Goal: Task Accomplishment & Management: Manage account settings

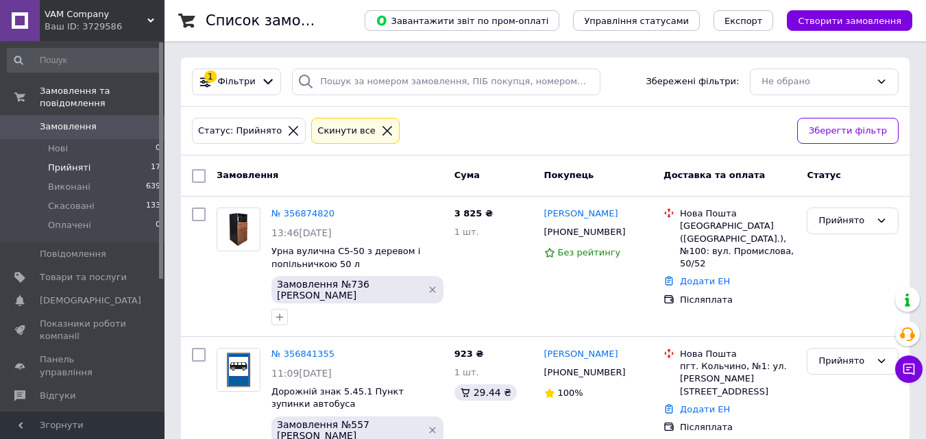
click at [75, 162] on span "Прийняті" at bounding box center [69, 168] width 42 height 12
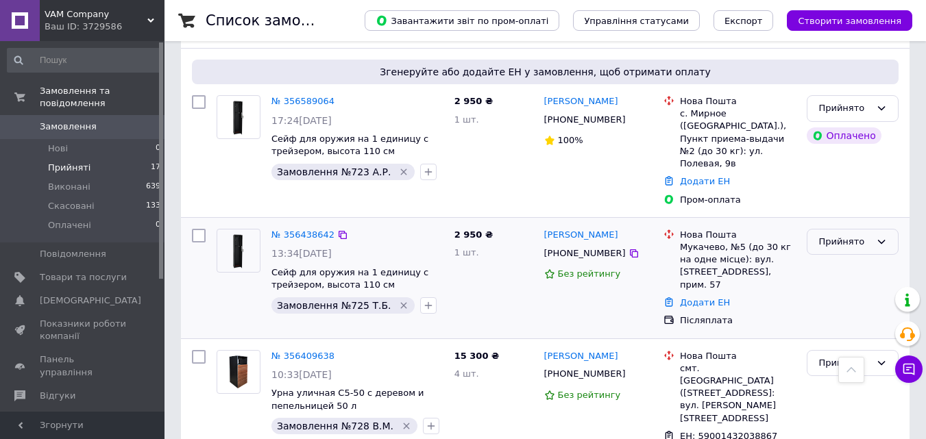
scroll to position [808, 0]
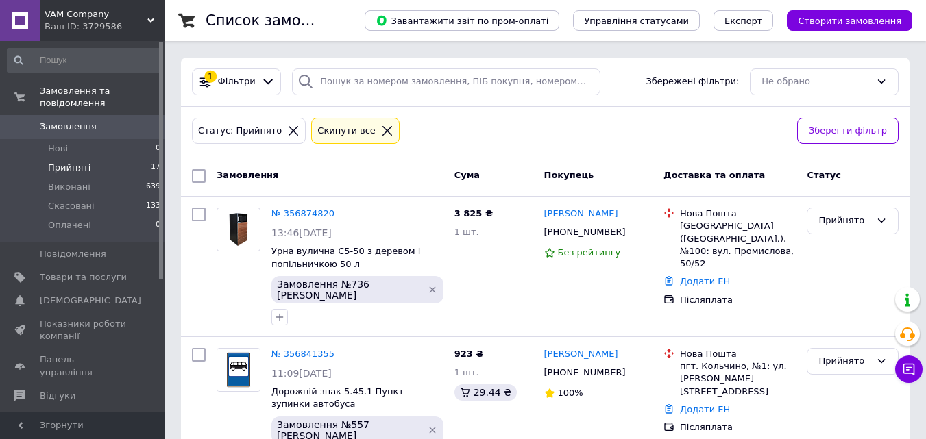
click at [140, 161] on li "Прийняті 17" at bounding box center [84, 167] width 169 height 19
click at [84, 162] on span "Прийняті" at bounding box center [69, 168] width 42 height 12
click at [99, 158] on li "Прийняті 17" at bounding box center [84, 167] width 169 height 19
click at [125, 158] on li "Прийняті 17" at bounding box center [84, 167] width 169 height 19
click at [119, 158] on li "Прийняті 17" at bounding box center [84, 167] width 169 height 19
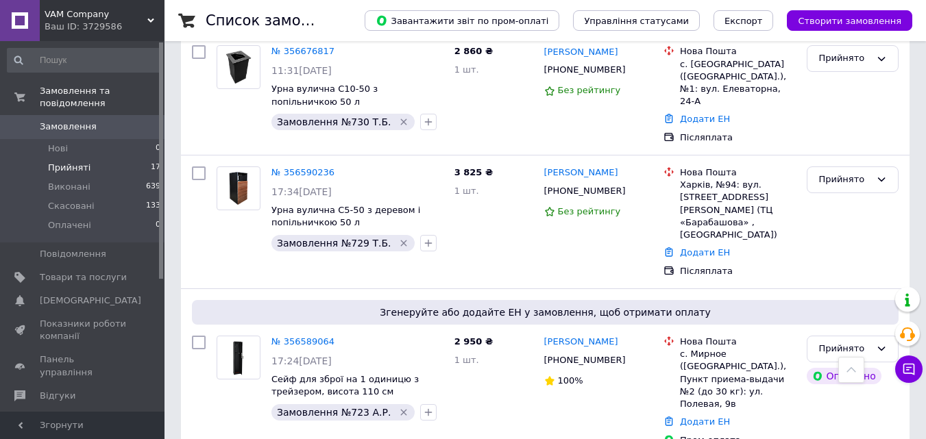
scroll to position [1028, 0]
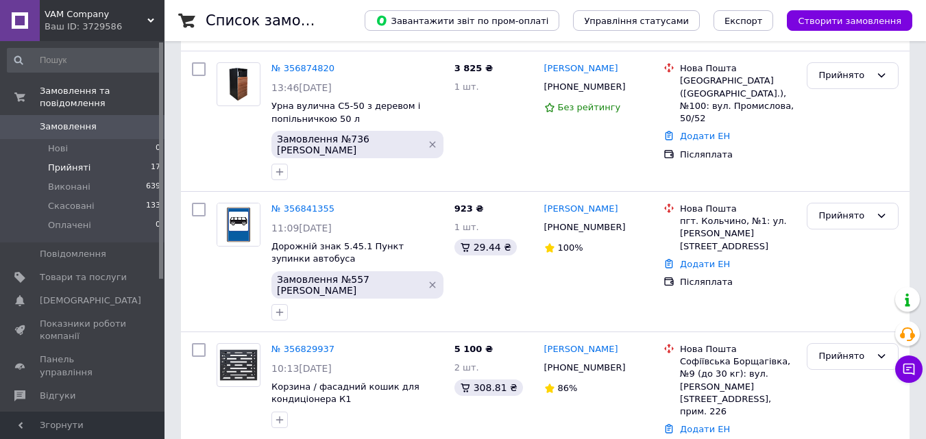
scroll to position [171, 0]
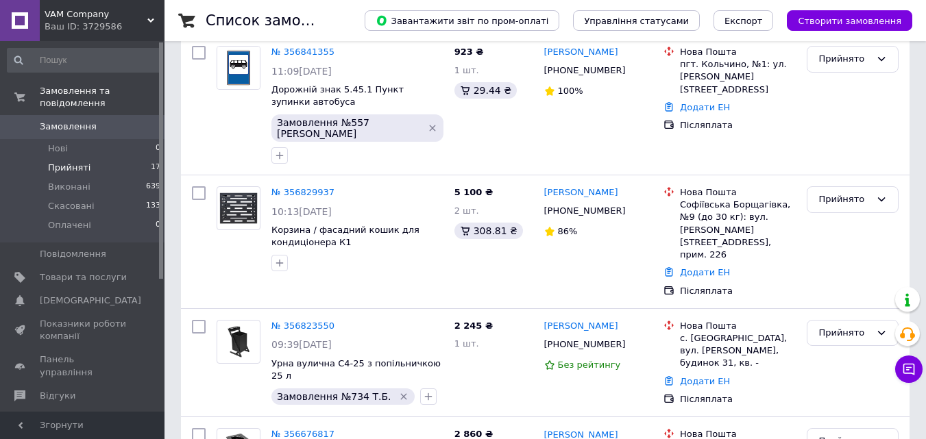
scroll to position [306, 0]
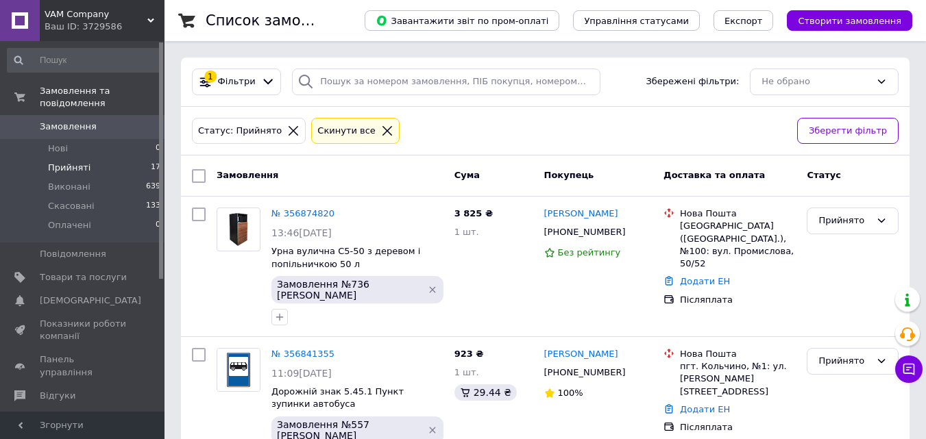
click at [144, 158] on li "Прийняті 17" at bounding box center [84, 167] width 169 height 19
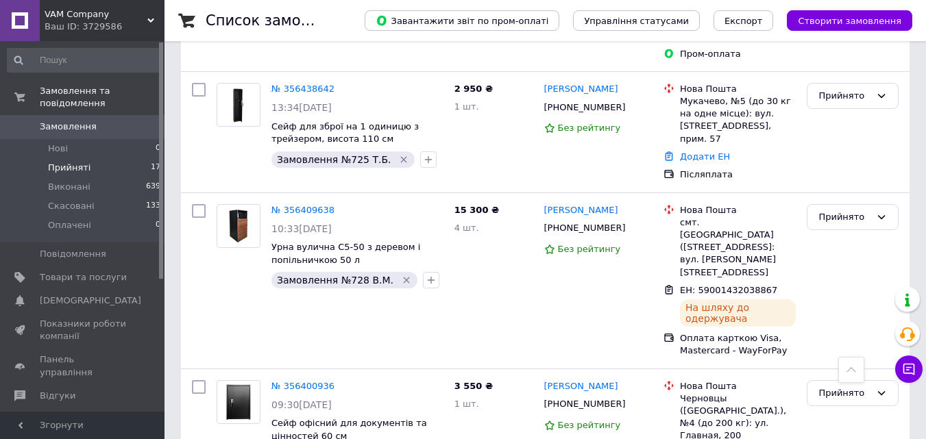
scroll to position [1093, 0]
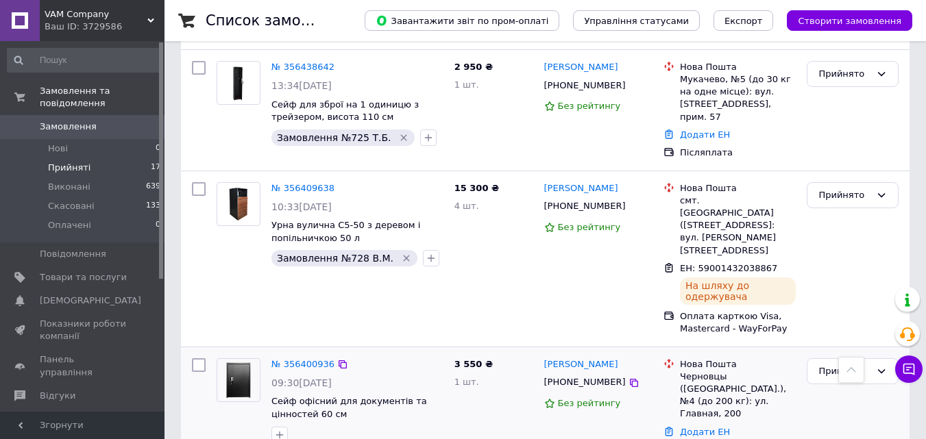
click at [364, 424] on div at bounding box center [357, 435] width 177 height 22
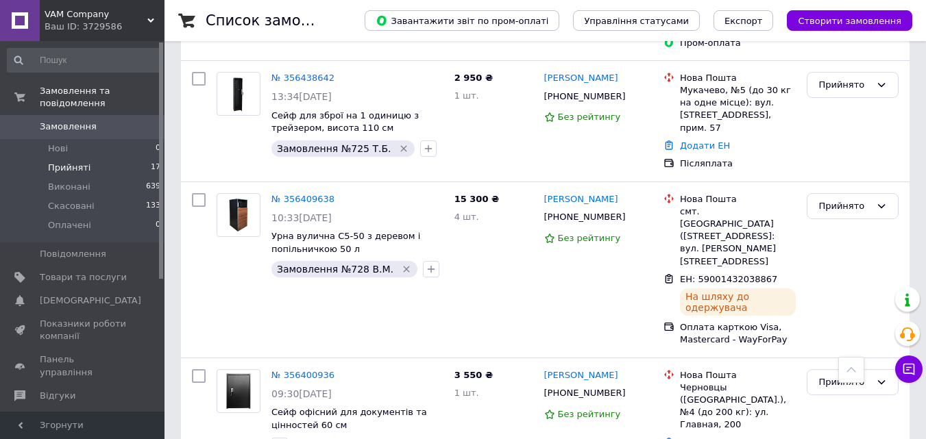
scroll to position [1078, 0]
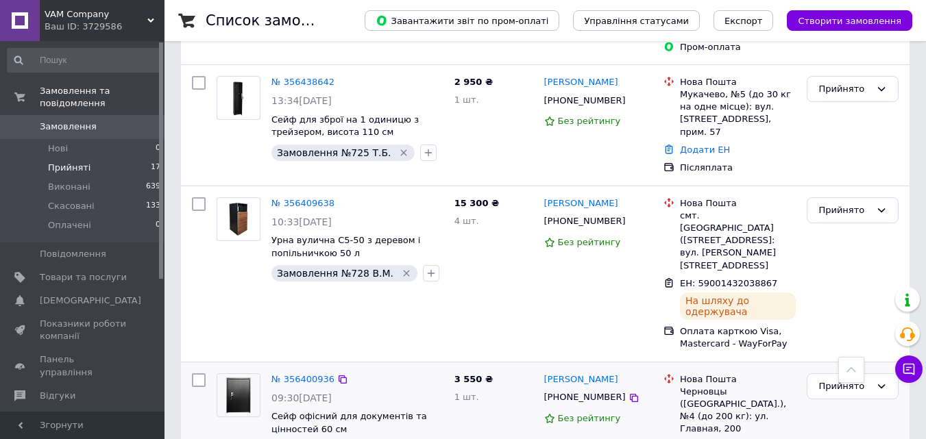
type input "має оплатити"
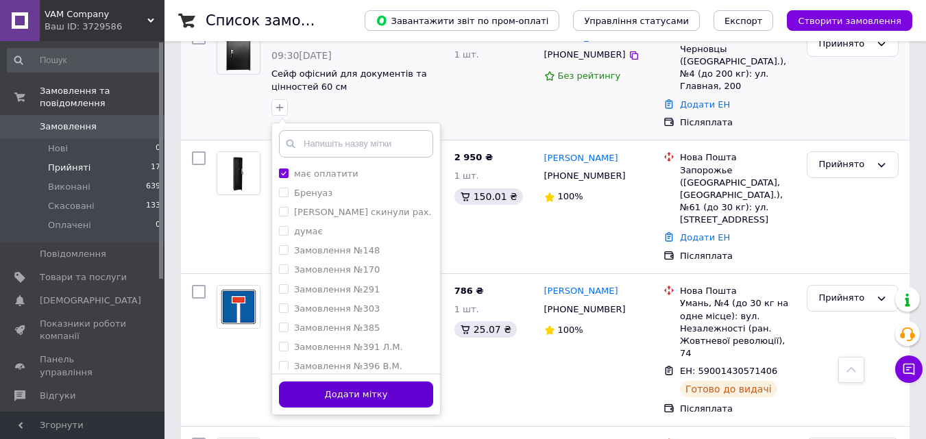
click at [354, 382] on button "Додати мітку" at bounding box center [356, 395] width 154 height 27
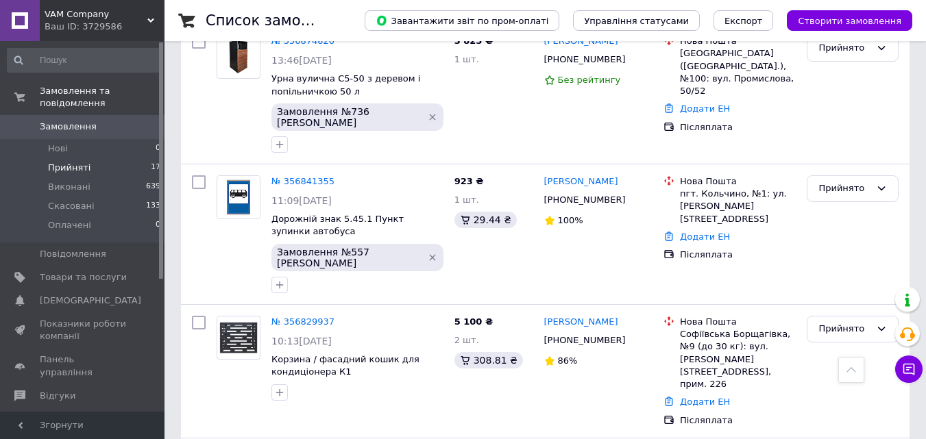
scroll to position [169, 0]
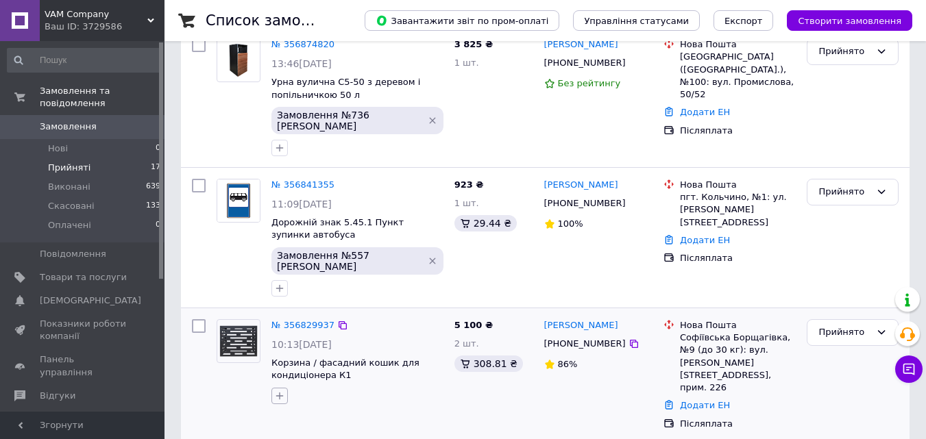
click at [280, 391] on icon "button" at bounding box center [279, 396] width 11 height 11
type input "написати 13.08"
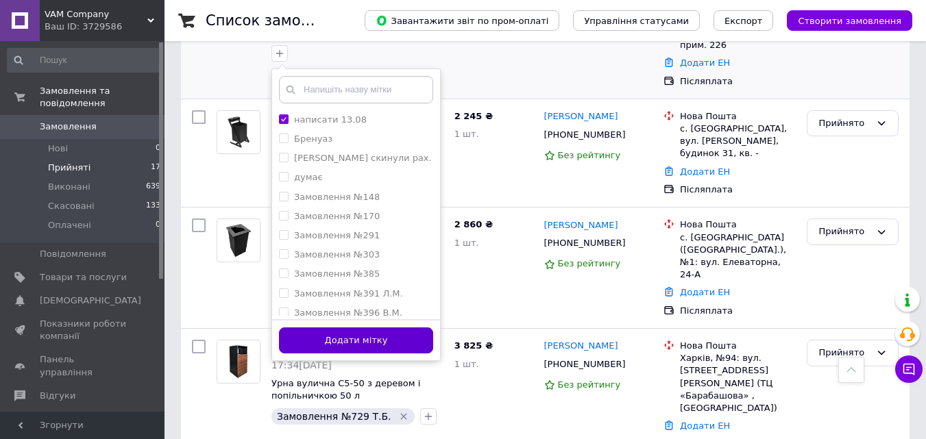
click at [364, 327] on button "Додати мітку" at bounding box center [356, 340] width 154 height 27
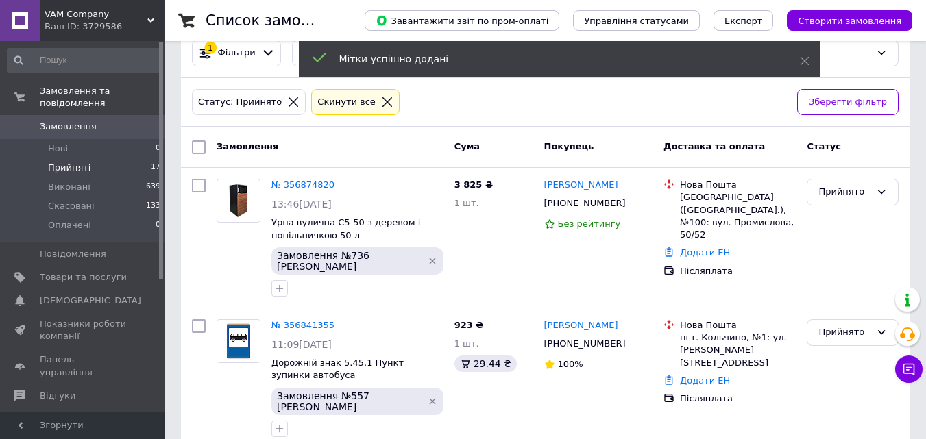
scroll to position [0, 0]
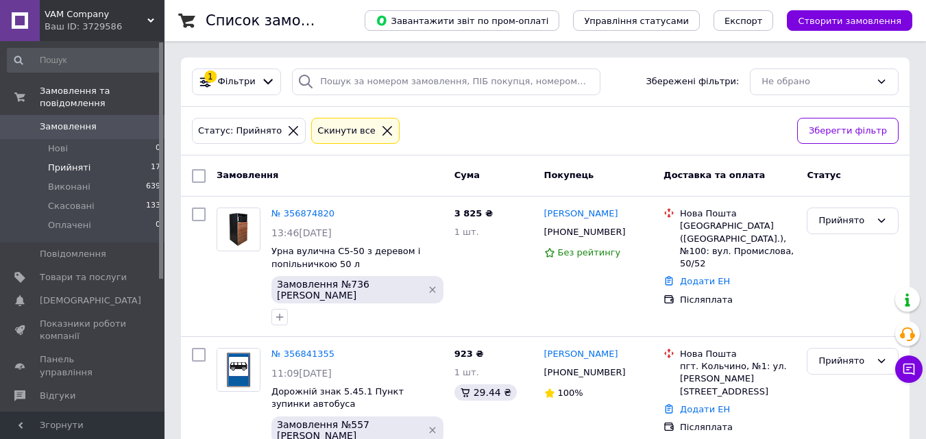
click at [151, 162] on span "17" at bounding box center [156, 168] width 10 height 12
click at [154, 162] on span "17" at bounding box center [156, 168] width 10 height 12
